Goal: Information Seeking & Learning: Learn about a topic

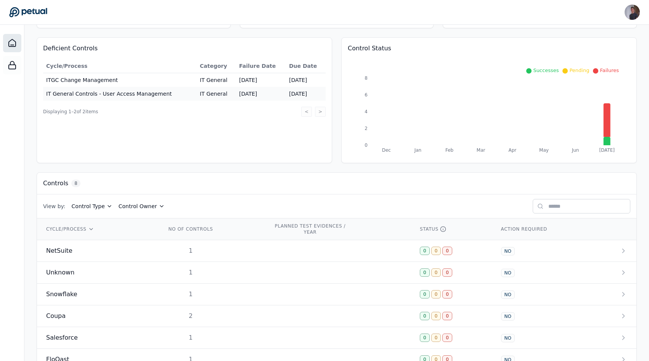
scroll to position [134, 0]
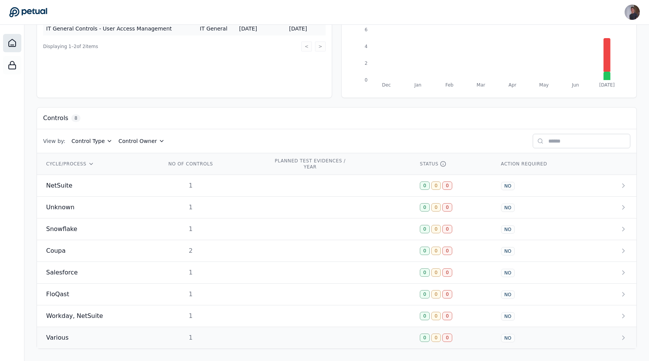
click at [106, 332] on td "Various" at bounding box center [97, 338] width 120 height 22
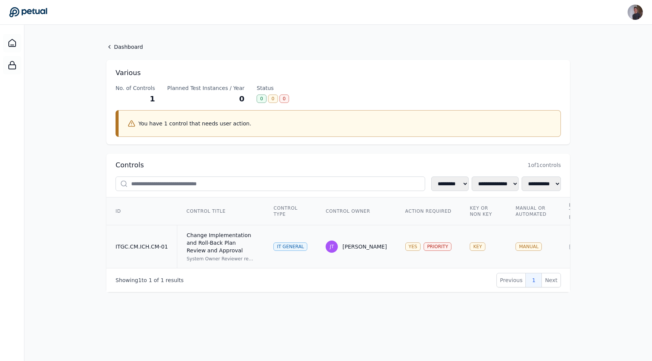
click at [146, 254] on td "ITGC.CM.ICH.CM-01" at bounding box center [141, 246] width 71 height 43
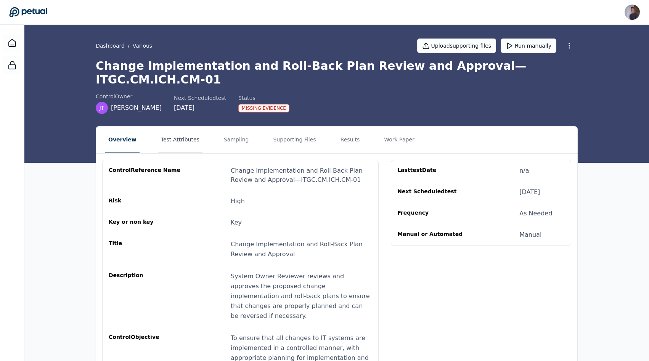
click at [185, 132] on button "Test Attributes" at bounding box center [180, 140] width 45 height 27
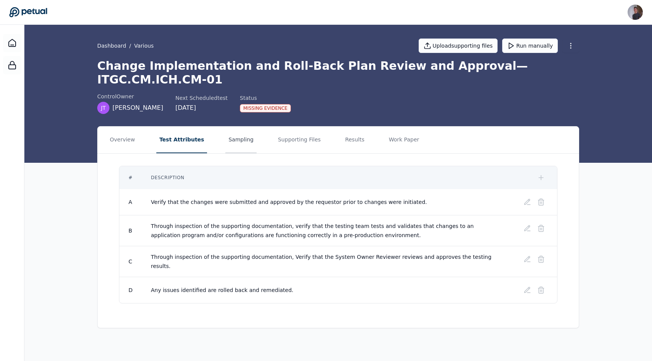
click at [225, 133] on button "Sampling" at bounding box center [240, 140] width 31 height 27
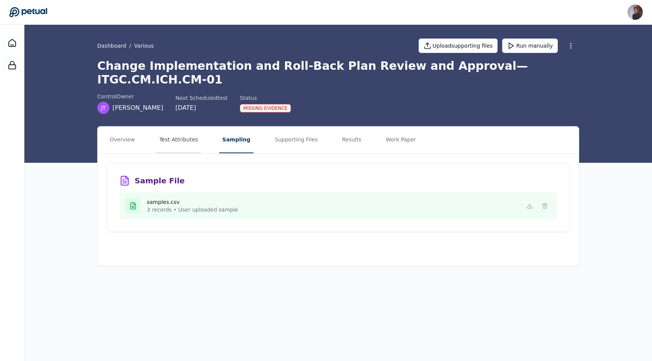
click at [177, 133] on button "Test Attributes" at bounding box center [178, 140] width 45 height 27
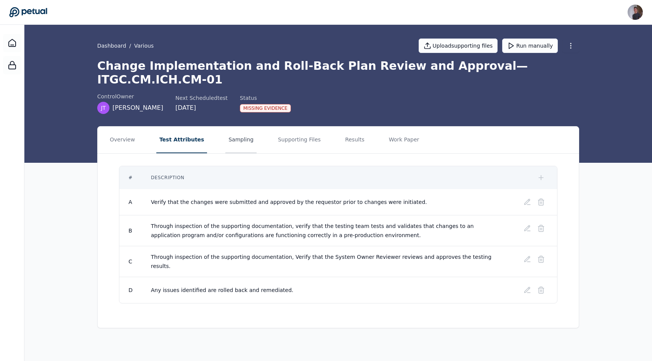
click at [231, 134] on button "Sampling" at bounding box center [240, 140] width 31 height 27
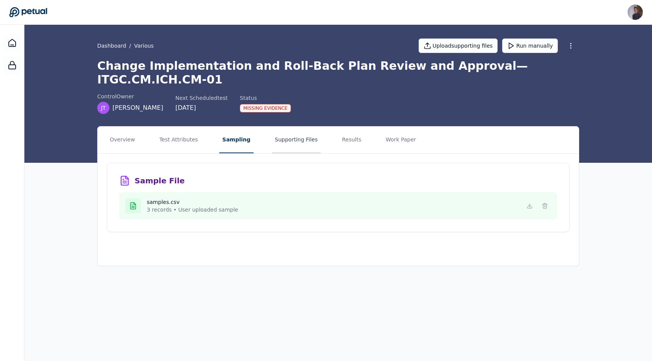
click at [282, 132] on button "Supporting Files" at bounding box center [296, 140] width 49 height 27
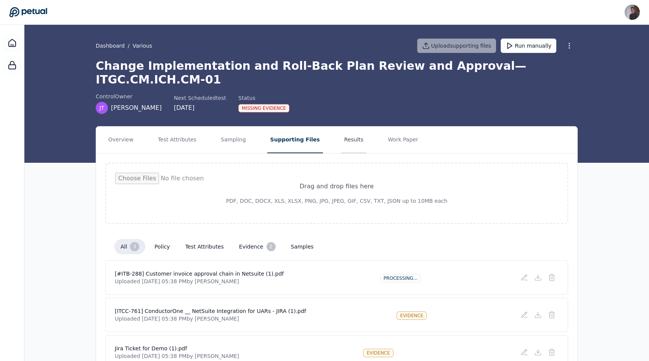
click at [341, 132] on button "Results" at bounding box center [354, 140] width 26 height 27
